Goal: Obtain resource: Obtain resource

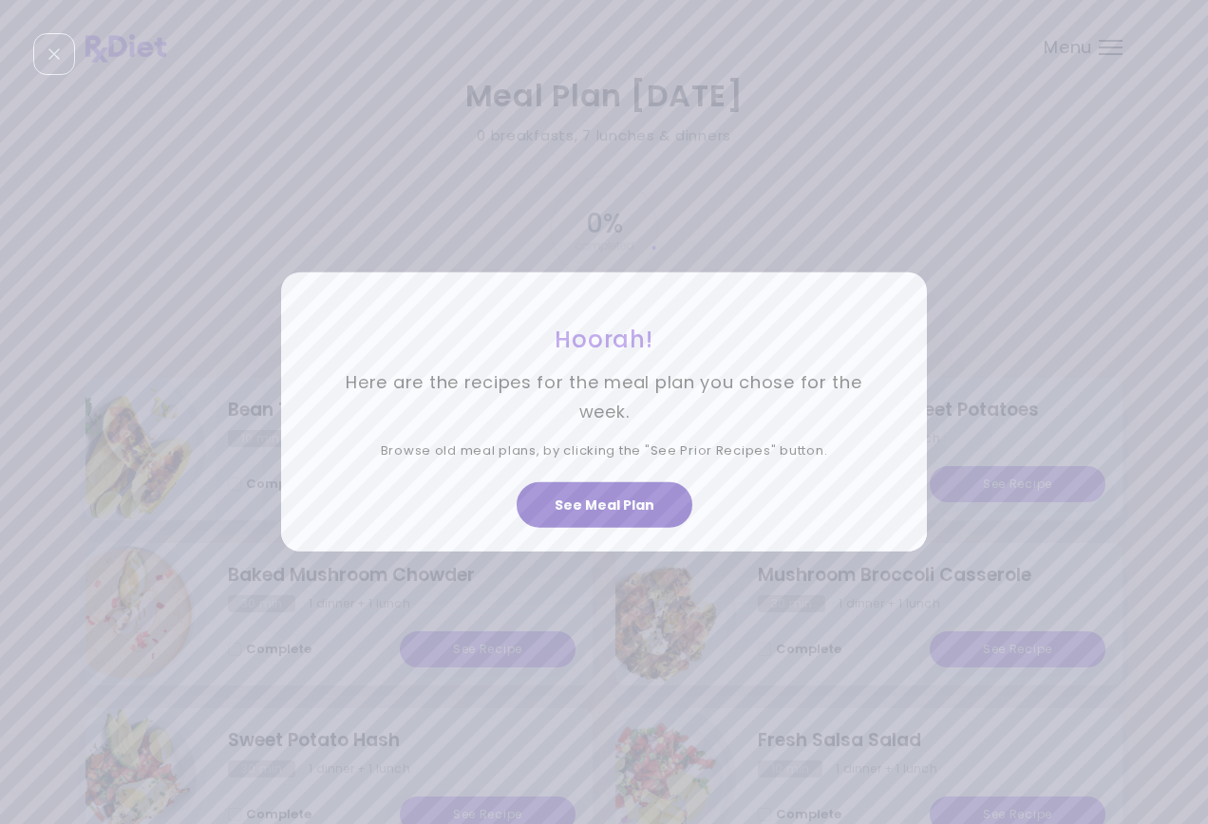
click at [609, 500] on button "See Meal Plan" at bounding box center [604, 505] width 176 height 46
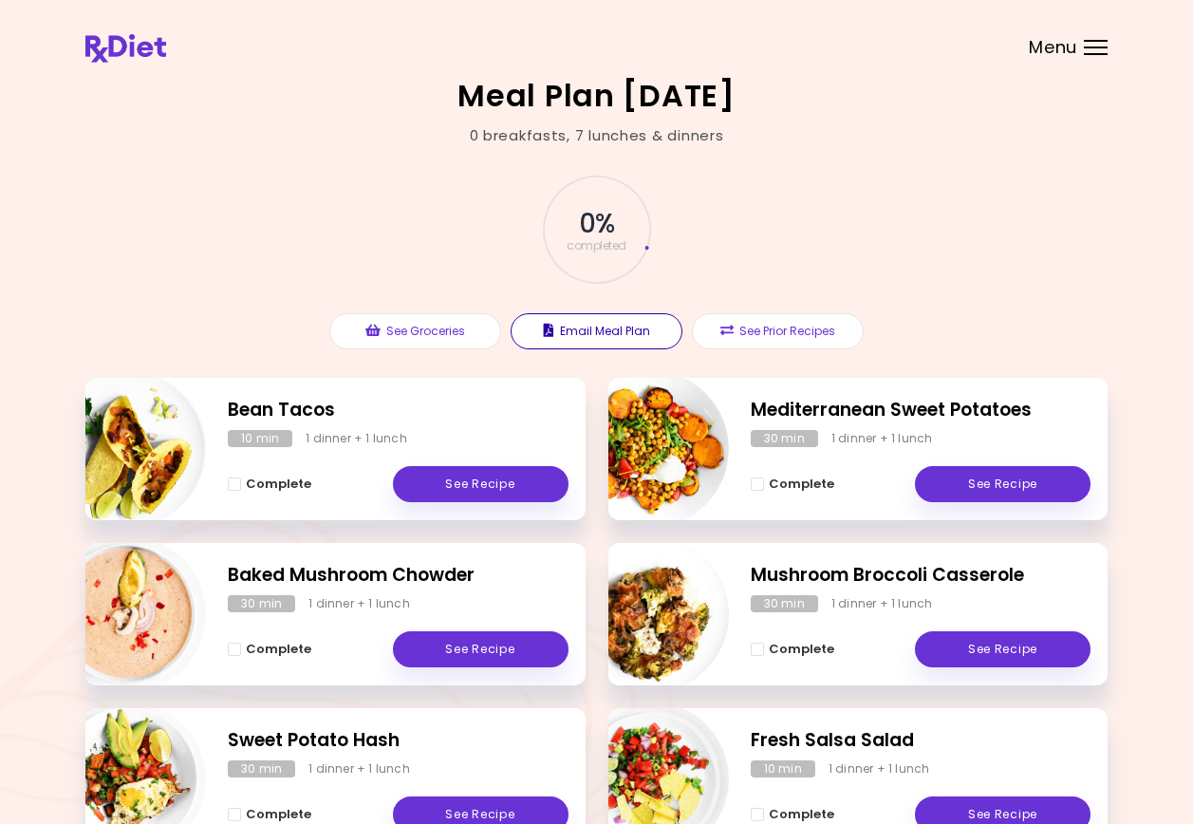
click at [625, 328] on button "Email Meal Plan" at bounding box center [597, 331] width 172 height 36
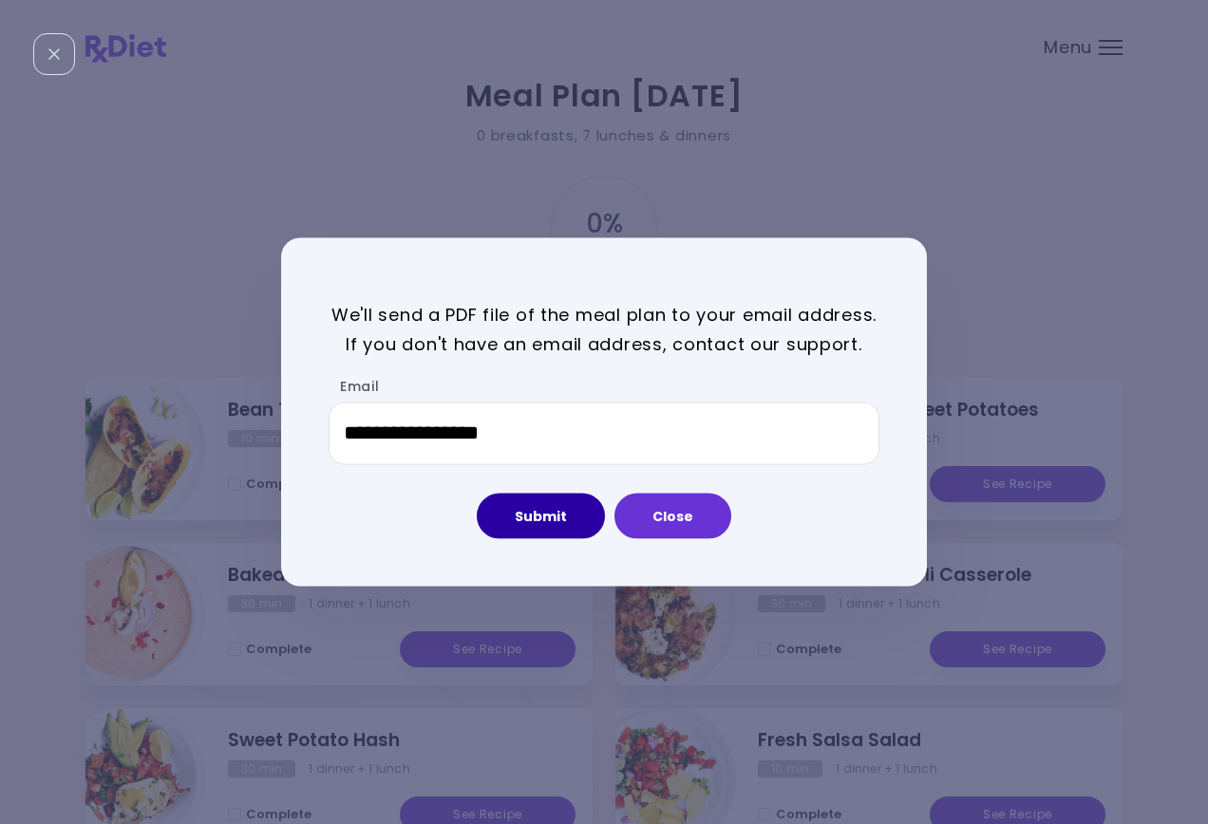
click at [545, 514] on button "Submit" at bounding box center [541, 516] width 128 height 46
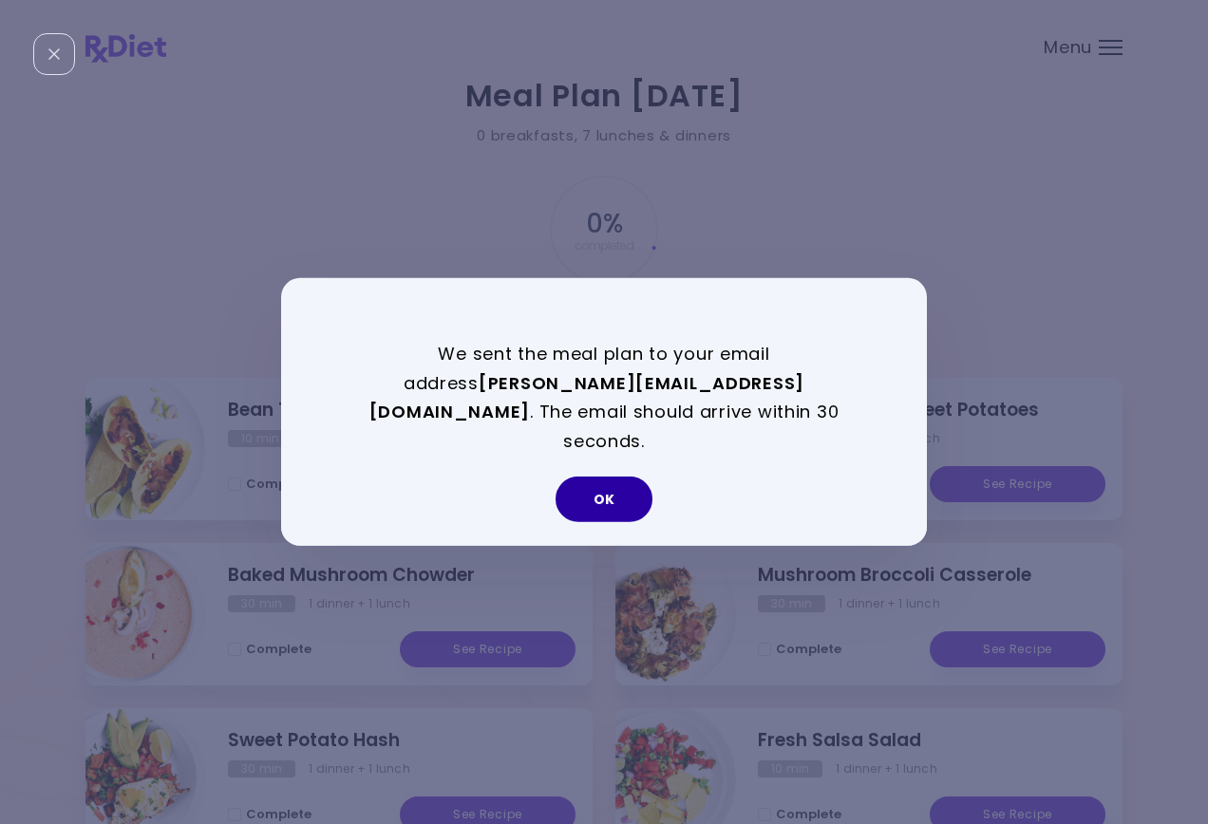
click at [628, 486] on button "OK" at bounding box center [603, 500] width 97 height 46
